Goal: Navigation & Orientation: Understand site structure

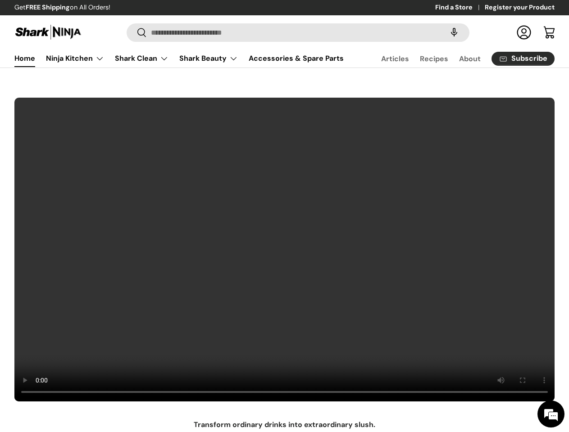
click at [284, 216] on video at bounding box center [284, 249] width 541 height 305
click at [445, 32] on speech-search-button at bounding box center [454, 33] width 29 height 20
click at [189, 67] on summary "Shark Beauty" at bounding box center [208, 59] width 69 height 18
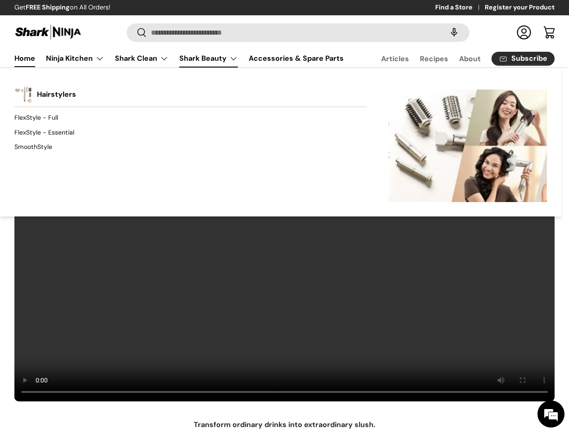
click at [272, 90] on div "Back Shark Beauty Hairstylers FlexStyle - Full FlexStyle - Essential SmoothStyl…" at bounding box center [280, 142] width 561 height 149
click at [407, 93] on div "Back Shark Beauty Hairstylers FlexStyle - Full FlexStyle - Essential SmoothStyl…" at bounding box center [280, 142] width 561 height 149
click at [529, 90] on div "Back Shark Beauty Hairstylers FlexStyle - Full FlexStyle - Essential SmoothStyl…" at bounding box center [280, 142] width 561 height 149
click at [200, 90] on div "Back Shark Beauty Hairstylers FlexStyle - Full FlexStyle - Essential SmoothStyl…" at bounding box center [280, 142] width 561 height 149
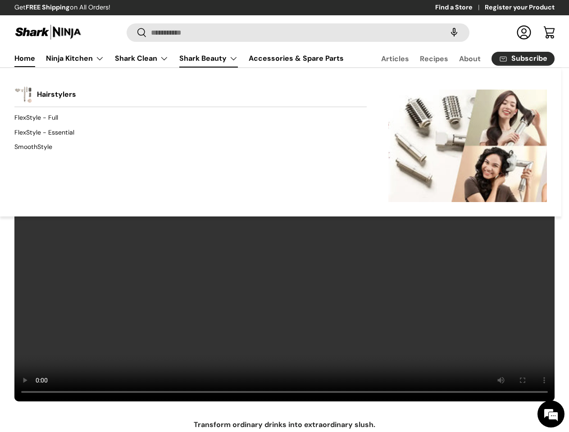
click at [314, 93] on div "Back Shark Beauty Hairstylers FlexStyle - Full FlexStyle - Essential SmoothStyl…" at bounding box center [280, 142] width 561 height 149
click at [432, 90] on div "Back Shark Beauty Hairstylers FlexStyle - Full FlexStyle - Essential SmoothStyl…" at bounding box center [280, 142] width 561 height 149
